Goal: Information Seeking & Learning: Learn about a topic

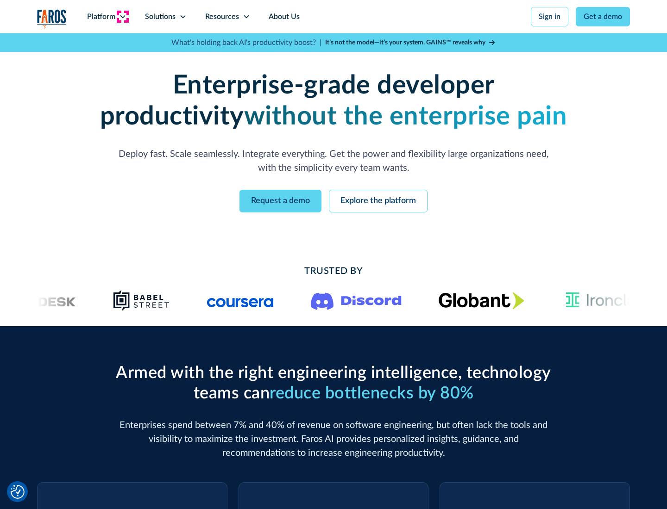
click at [122, 17] on icon at bounding box center [122, 16] width 7 height 7
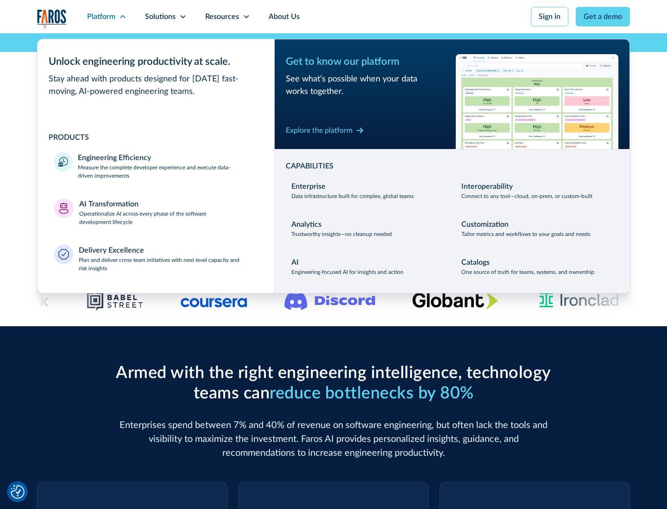
click at [168, 171] on p "Measure the complete developer experience and execute data-driven improvements" at bounding box center [168, 171] width 180 height 17
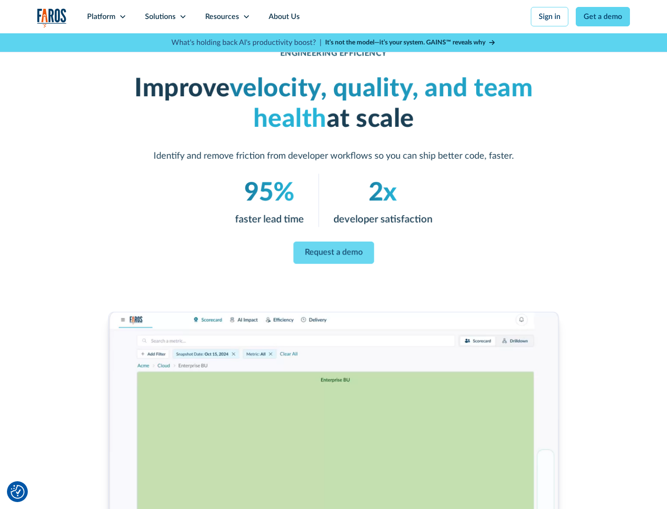
click at [333, 253] on link "Request a demo" at bounding box center [333, 253] width 81 height 22
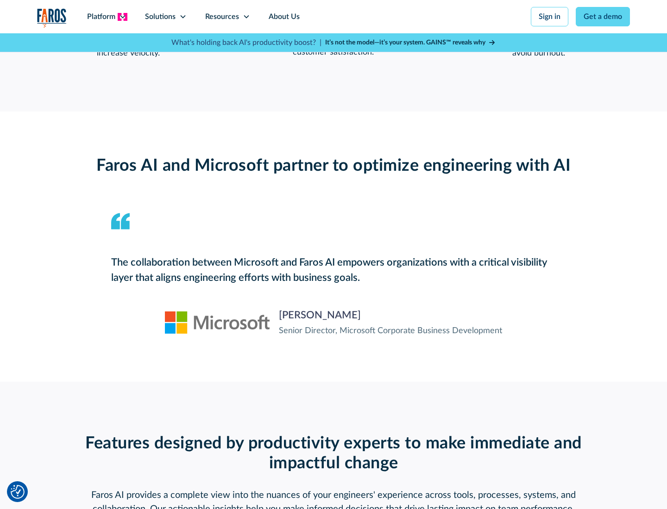
click at [122, 17] on icon at bounding box center [122, 16] width 7 height 7
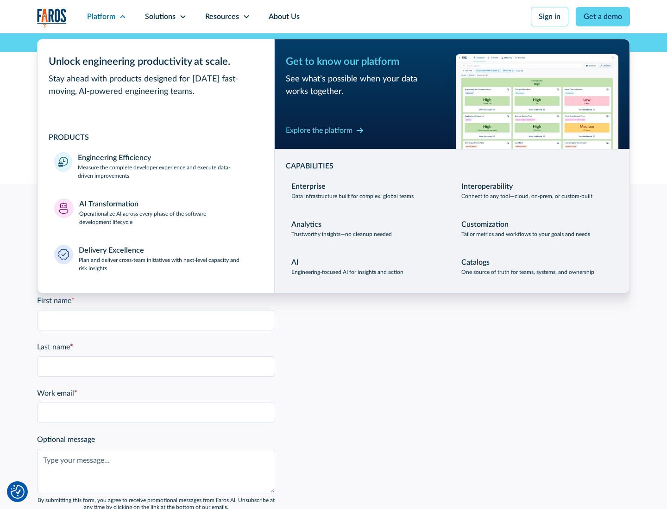
scroll to position [2031, 0]
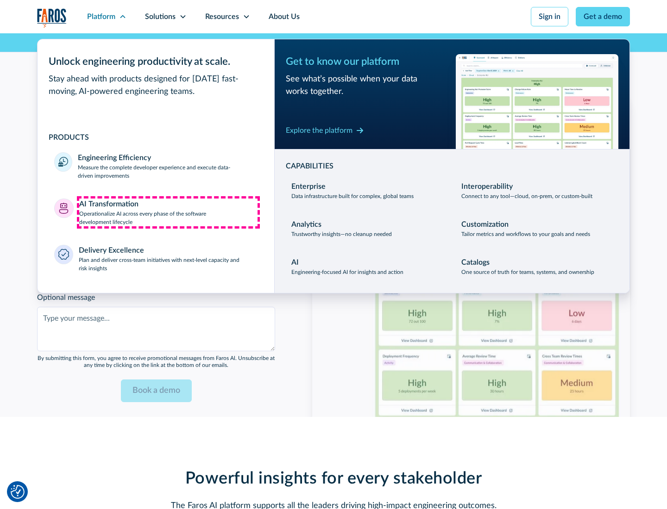
click at [168, 212] on p "Operationalize AI across every phase of the software development lifecycle" at bounding box center [168, 218] width 179 height 17
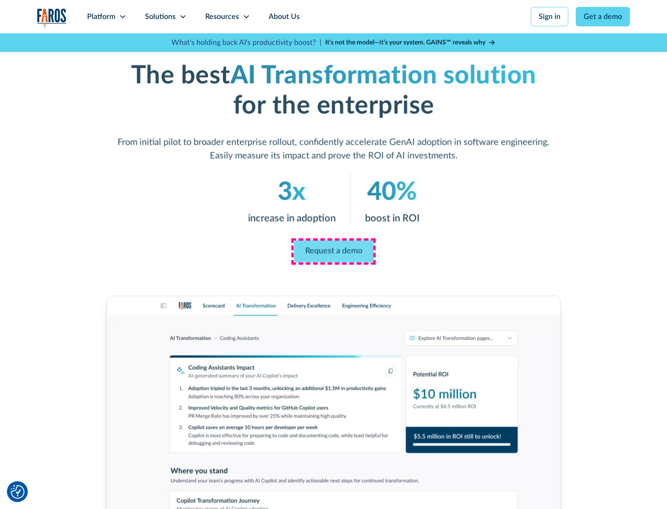
click at [333, 251] on link "Request a demo" at bounding box center [333, 252] width 80 height 22
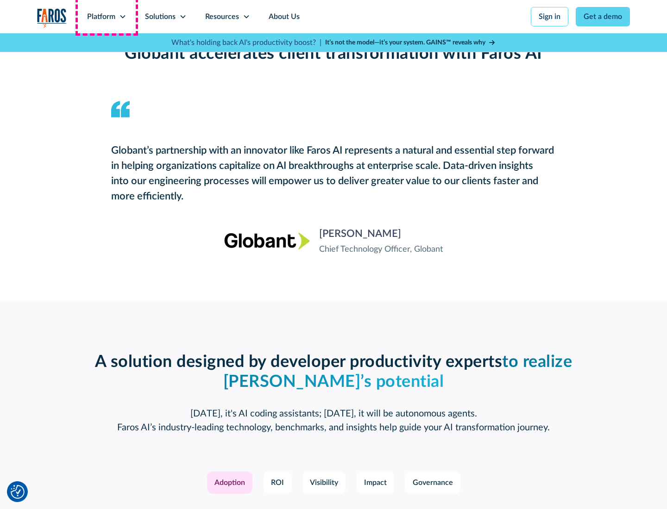
click at [106, 17] on div "Platform" at bounding box center [101, 16] width 28 height 11
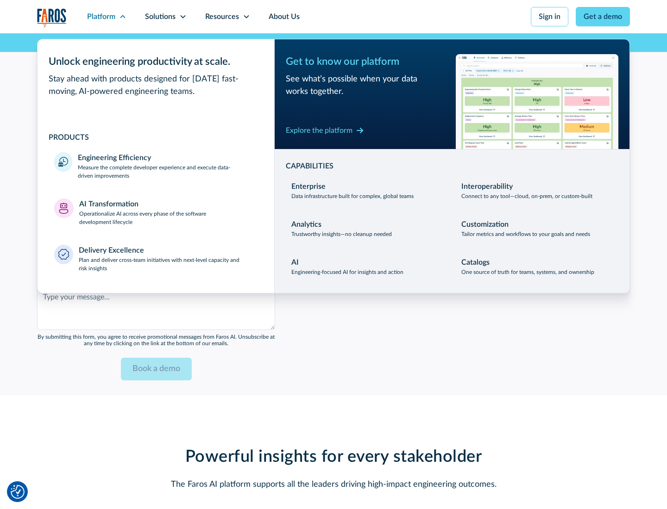
scroll to position [2253, 0]
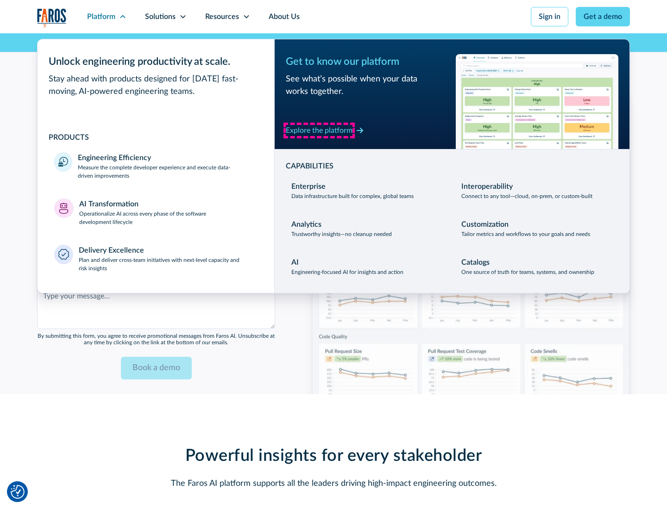
click at [319, 130] on div "Explore the platform" at bounding box center [319, 130] width 67 height 11
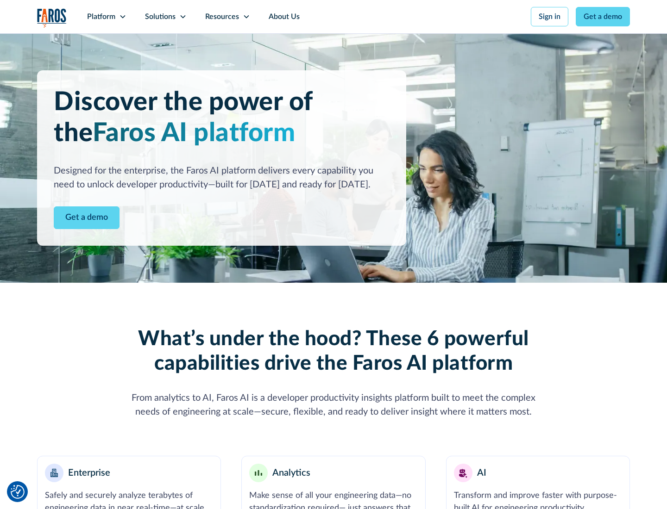
click at [87, 218] on link "Get a demo" at bounding box center [87, 217] width 66 height 23
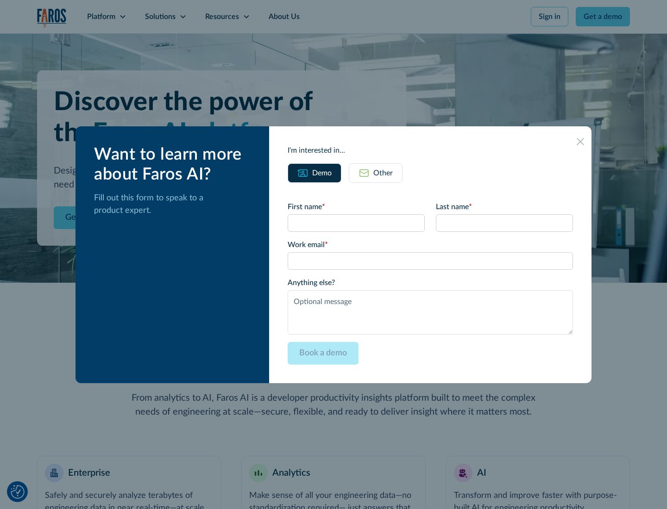
click at [383, 173] on div "Other" at bounding box center [382, 173] width 19 height 11
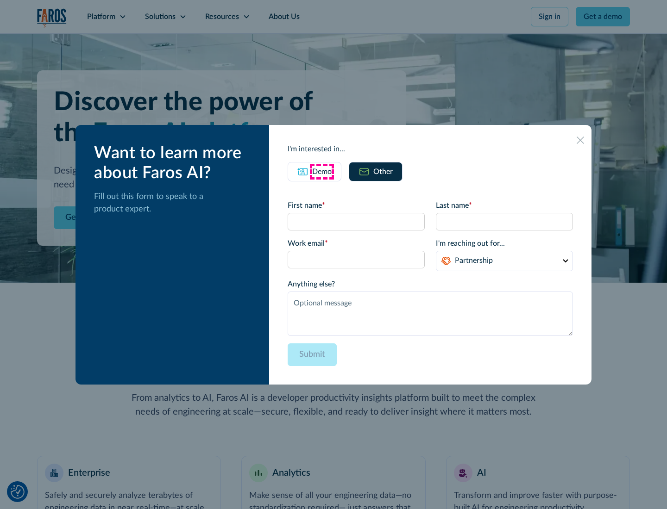
click at [322, 171] on div "Demo" at bounding box center [321, 171] width 19 height 11
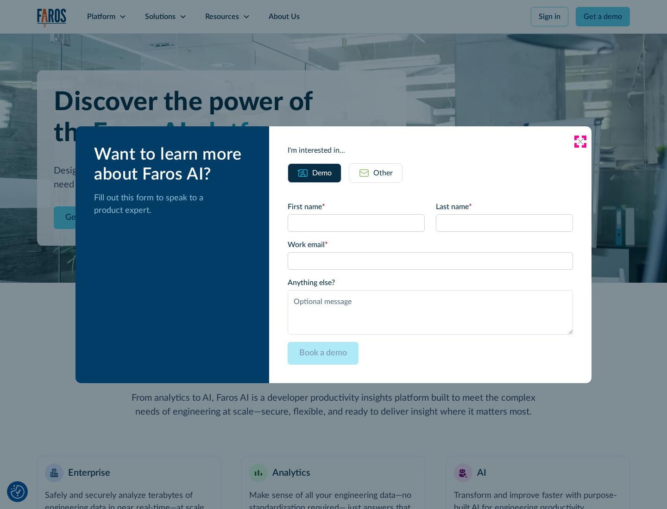
click at [580, 141] on icon at bounding box center [579, 141] width 7 height 7
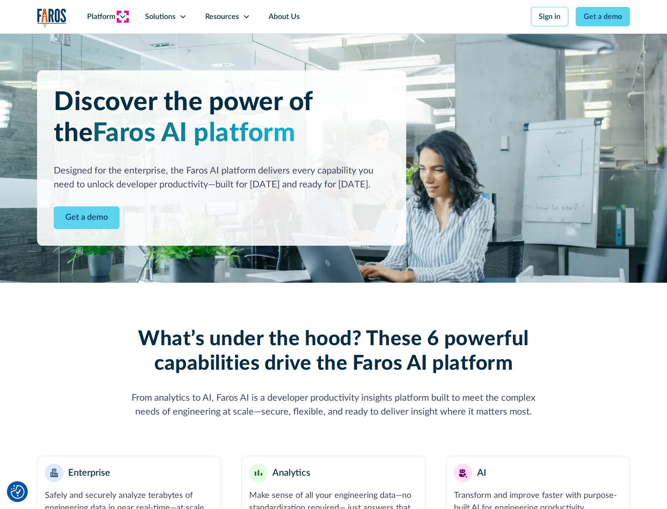
click at [122, 17] on icon at bounding box center [122, 16] width 7 height 7
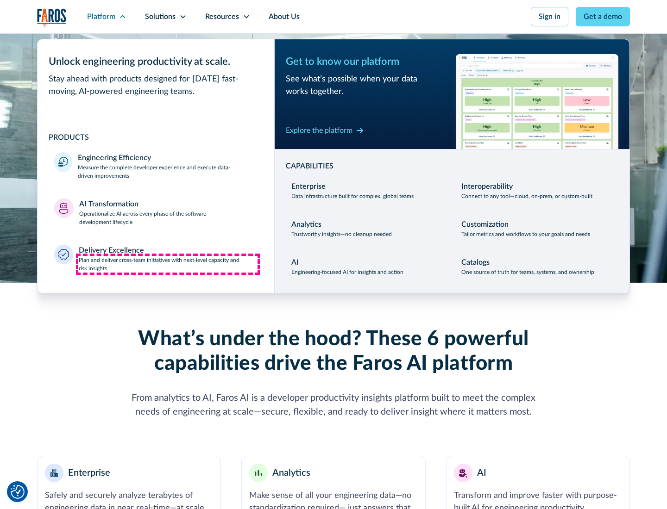
click at [168, 264] on p "Plan and deliver cross-team initiatives with next-level capacity and risk insig…" at bounding box center [168, 264] width 179 height 17
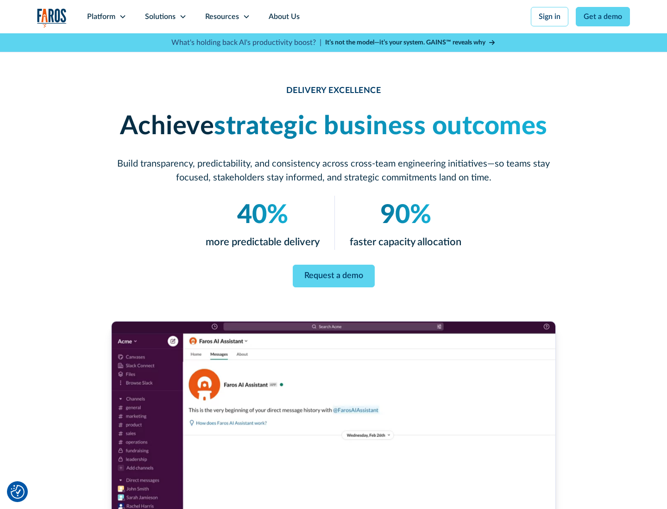
click at [182, 17] on icon at bounding box center [182, 16] width 7 height 7
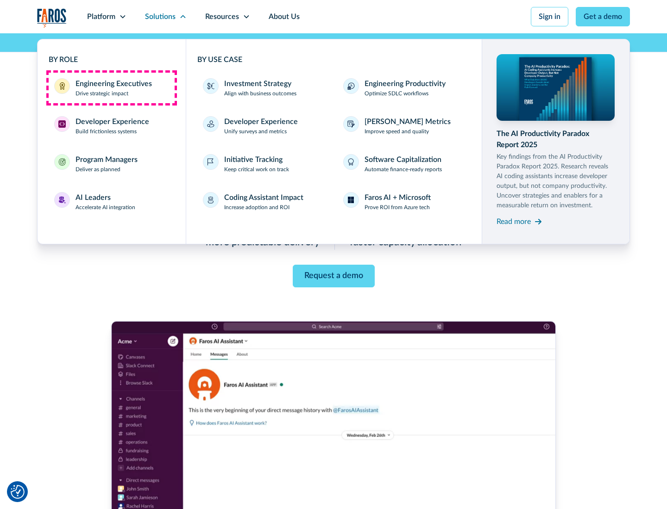
click at [111, 88] on div "Engineering Executives" at bounding box center [113, 83] width 76 height 11
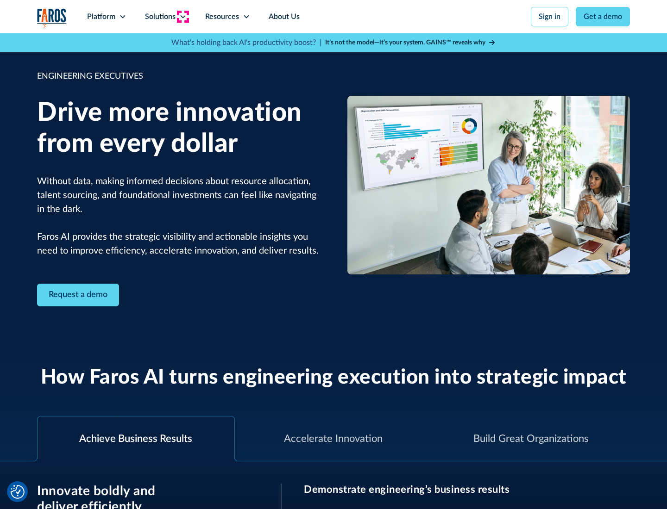
click at [182, 17] on icon at bounding box center [182, 16] width 7 height 7
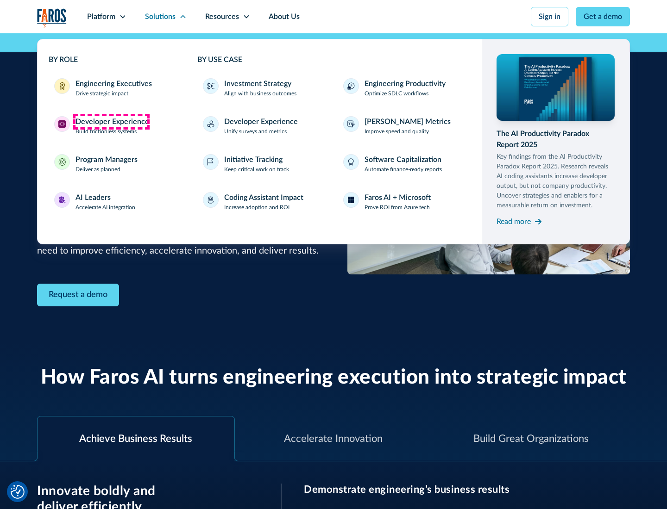
click at [111, 122] on div "Developer Experience" at bounding box center [112, 121] width 74 height 11
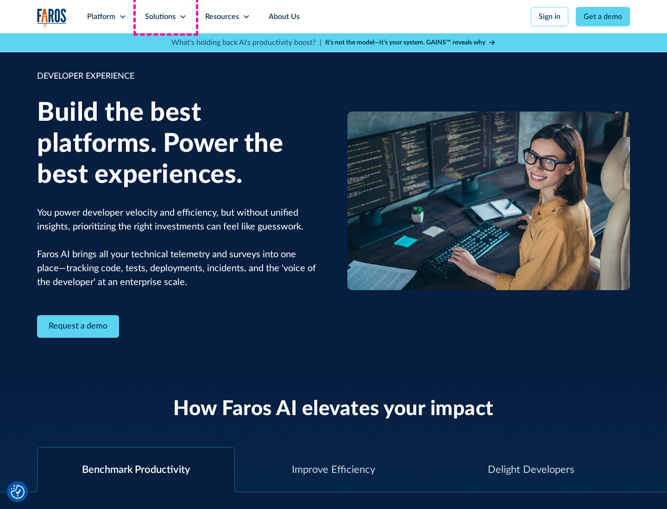
click at [165, 17] on div "Solutions" at bounding box center [160, 16] width 31 height 11
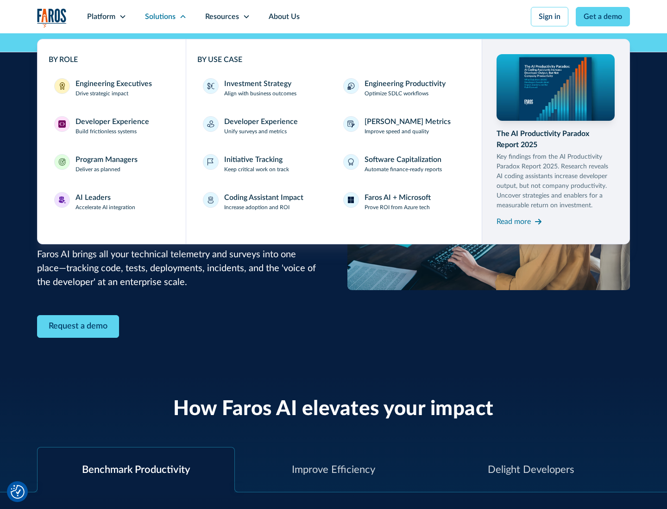
click at [106, 164] on div "Program Managers" at bounding box center [106, 159] width 62 height 11
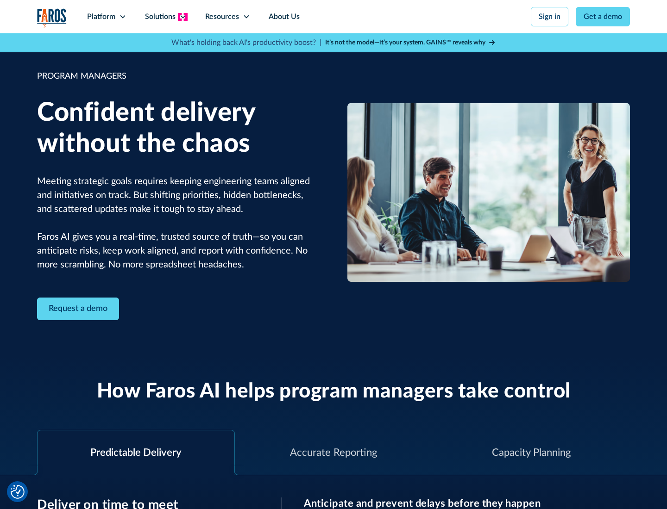
click at [182, 17] on icon at bounding box center [182, 16] width 7 height 7
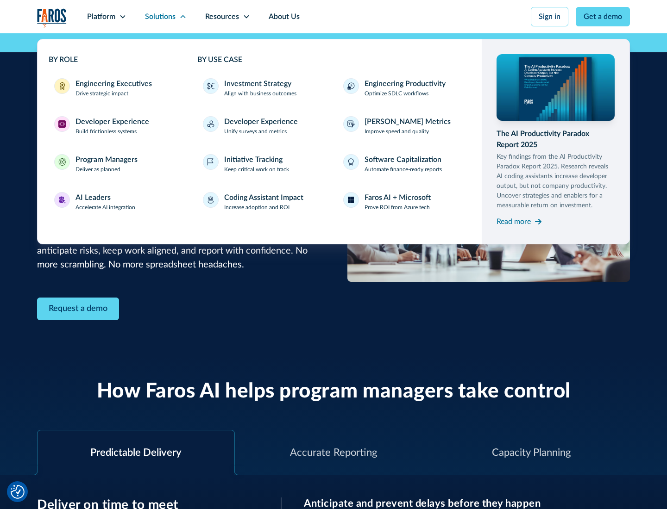
click at [106, 202] on div "AI Leaders" at bounding box center [92, 197] width 35 height 11
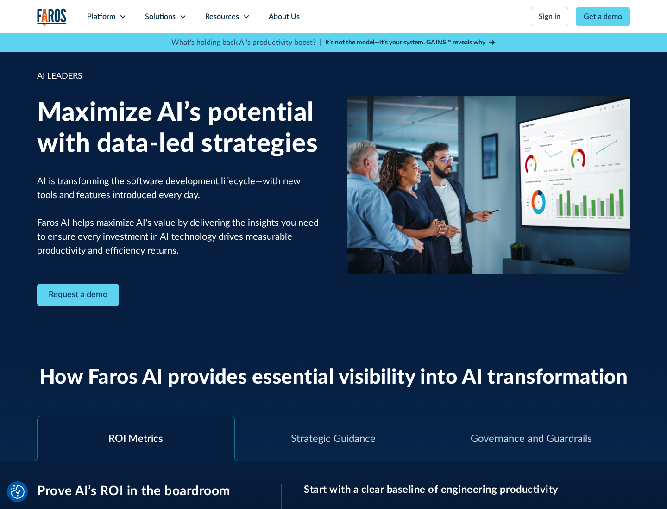
click at [182, 17] on icon at bounding box center [182, 16] width 7 height 7
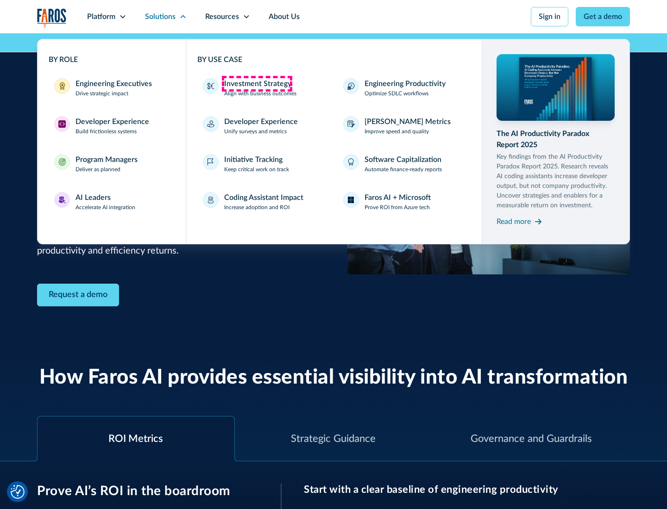
click at [256, 84] on div "Investment Strategy" at bounding box center [257, 83] width 67 height 11
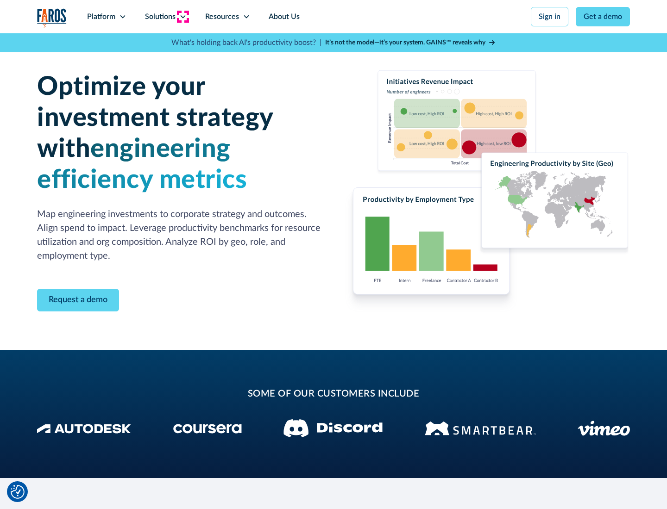
click at [182, 17] on icon at bounding box center [182, 16] width 7 height 7
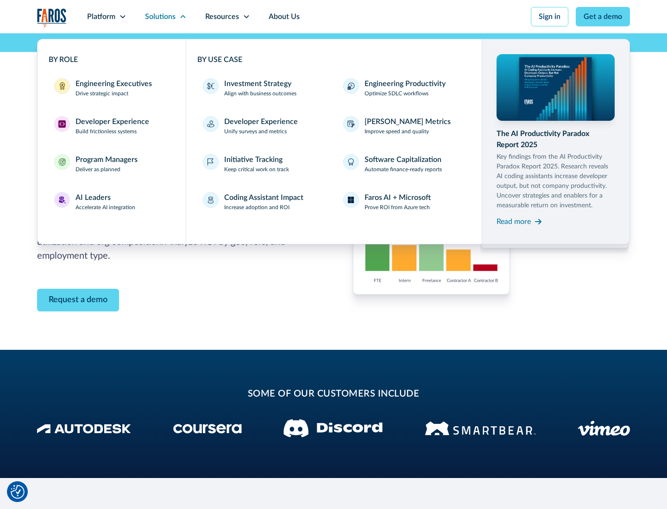
click at [397, 207] on p "Prove ROI from Azure tech" at bounding box center [396, 207] width 65 height 8
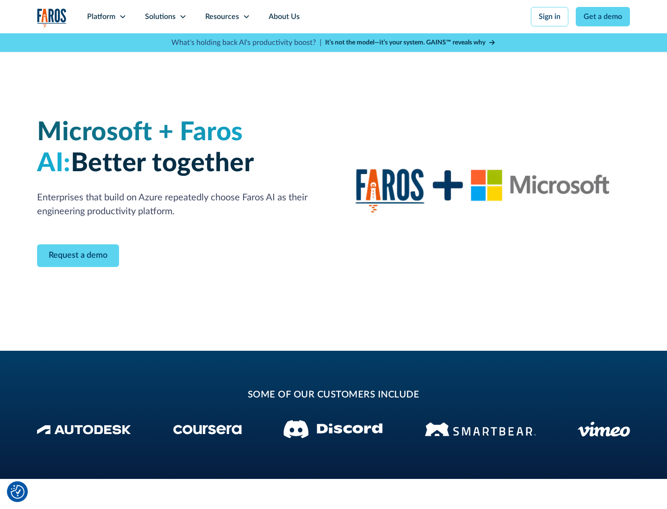
click at [182, 17] on icon at bounding box center [182, 16] width 7 height 7
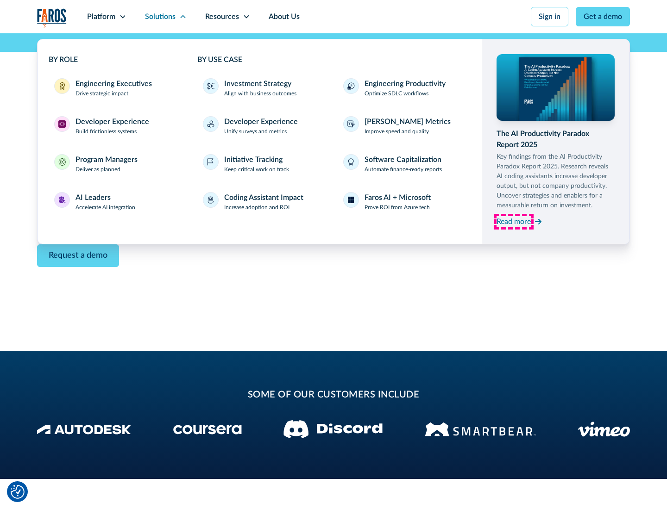
click at [513, 221] on div "Read more" at bounding box center [513, 221] width 34 height 11
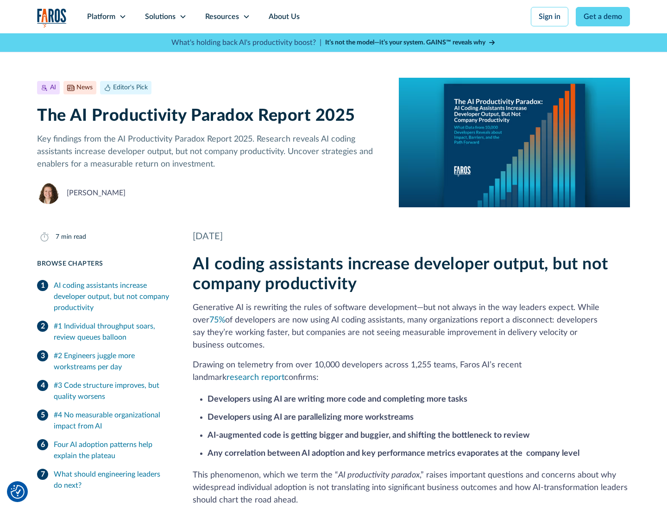
click at [245, 17] on icon at bounding box center [246, 16] width 7 height 7
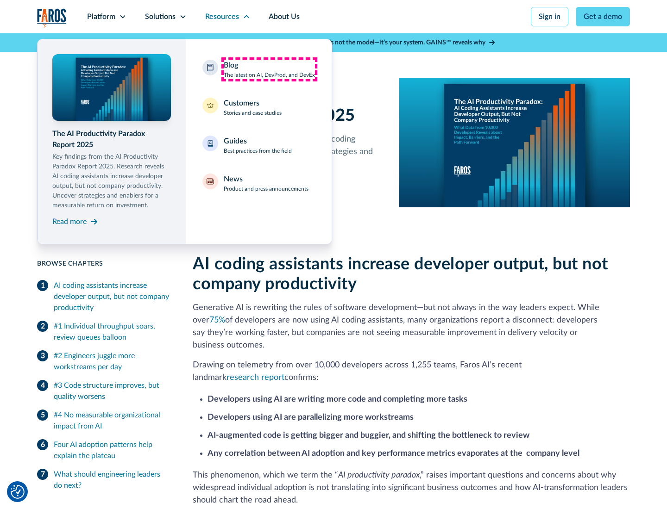
click at [269, 69] on div "Blog The latest on AI, DevProd, and DevEx" at bounding box center [269, 69] width 91 height 19
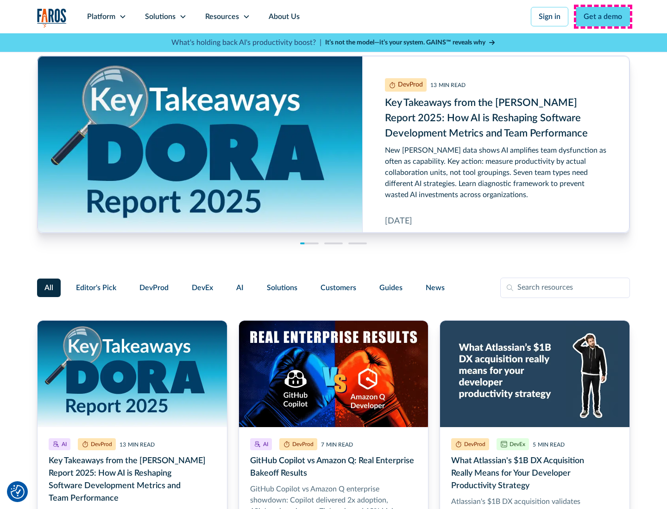
click at [603, 17] on link "Get a demo" at bounding box center [602, 16] width 54 height 19
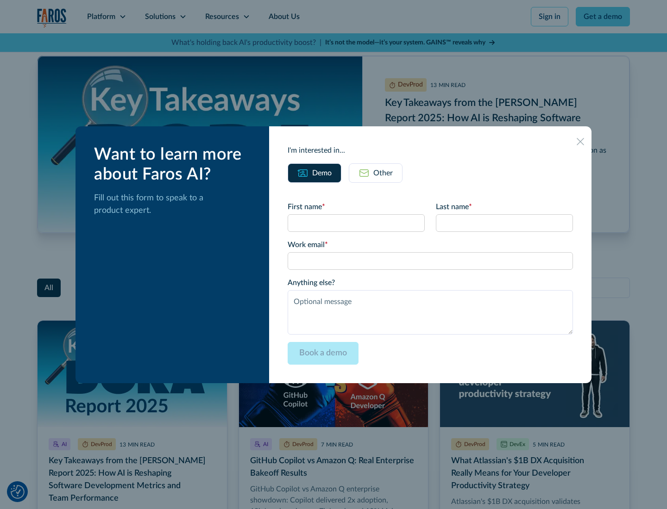
click at [375, 173] on div "Other" at bounding box center [382, 173] width 19 height 11
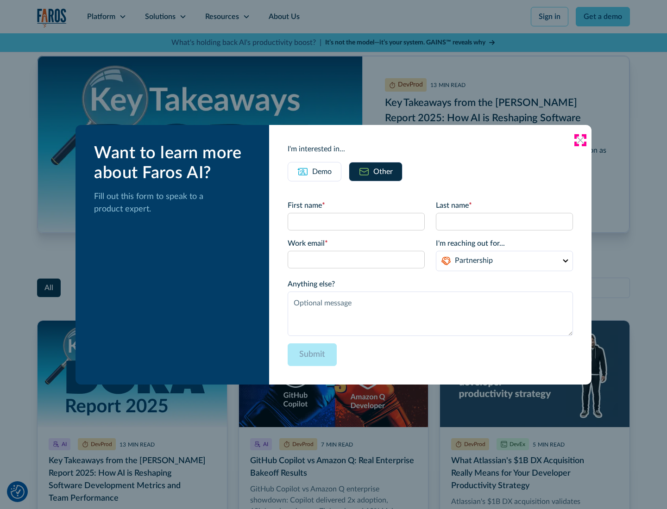
click at [580, 140] on icon at bounding box center [579, 140] width 7 height 7
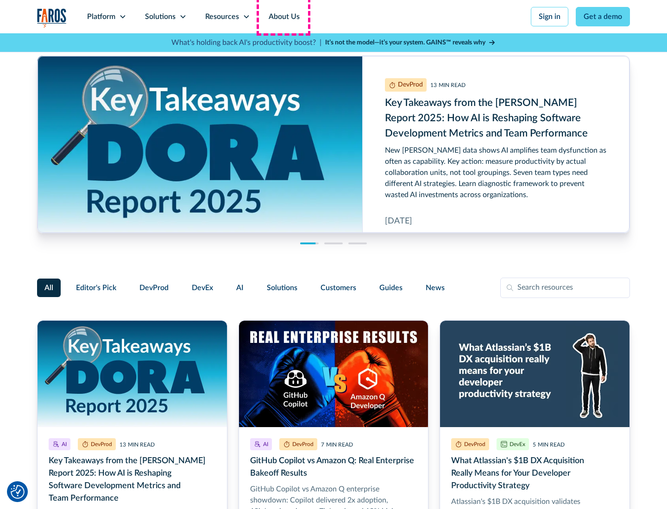
click at [283, 17] on link "About Us" at bounding box center [284, 16] width 50 height 33
